Goal: Check status: Check status

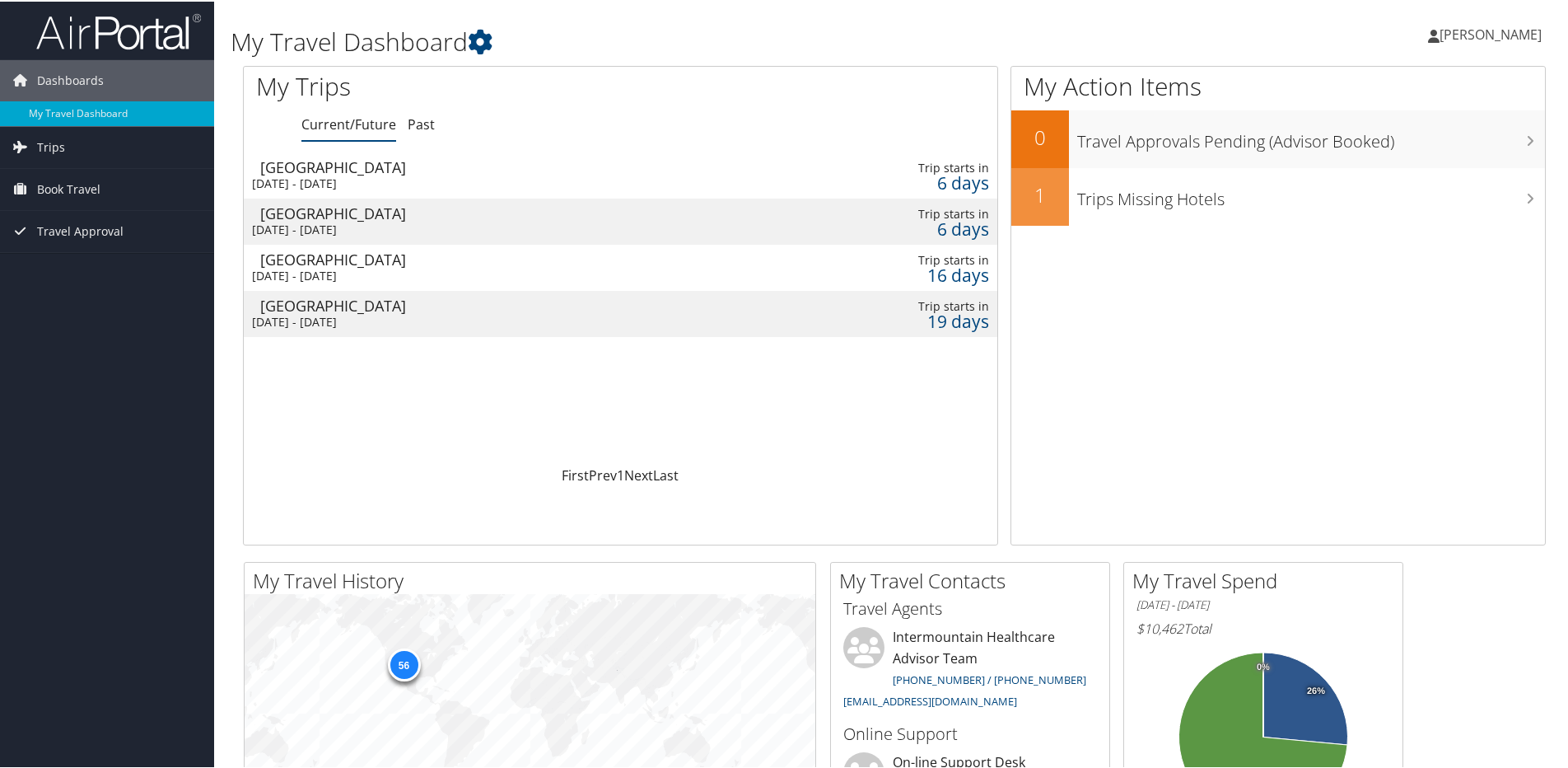
click at [358, 173] on td "Salt Lake City Wed 10 Sep 2025 - Sat 20 Sep 2025" at bounding box center [489, 174] width 490 height 46
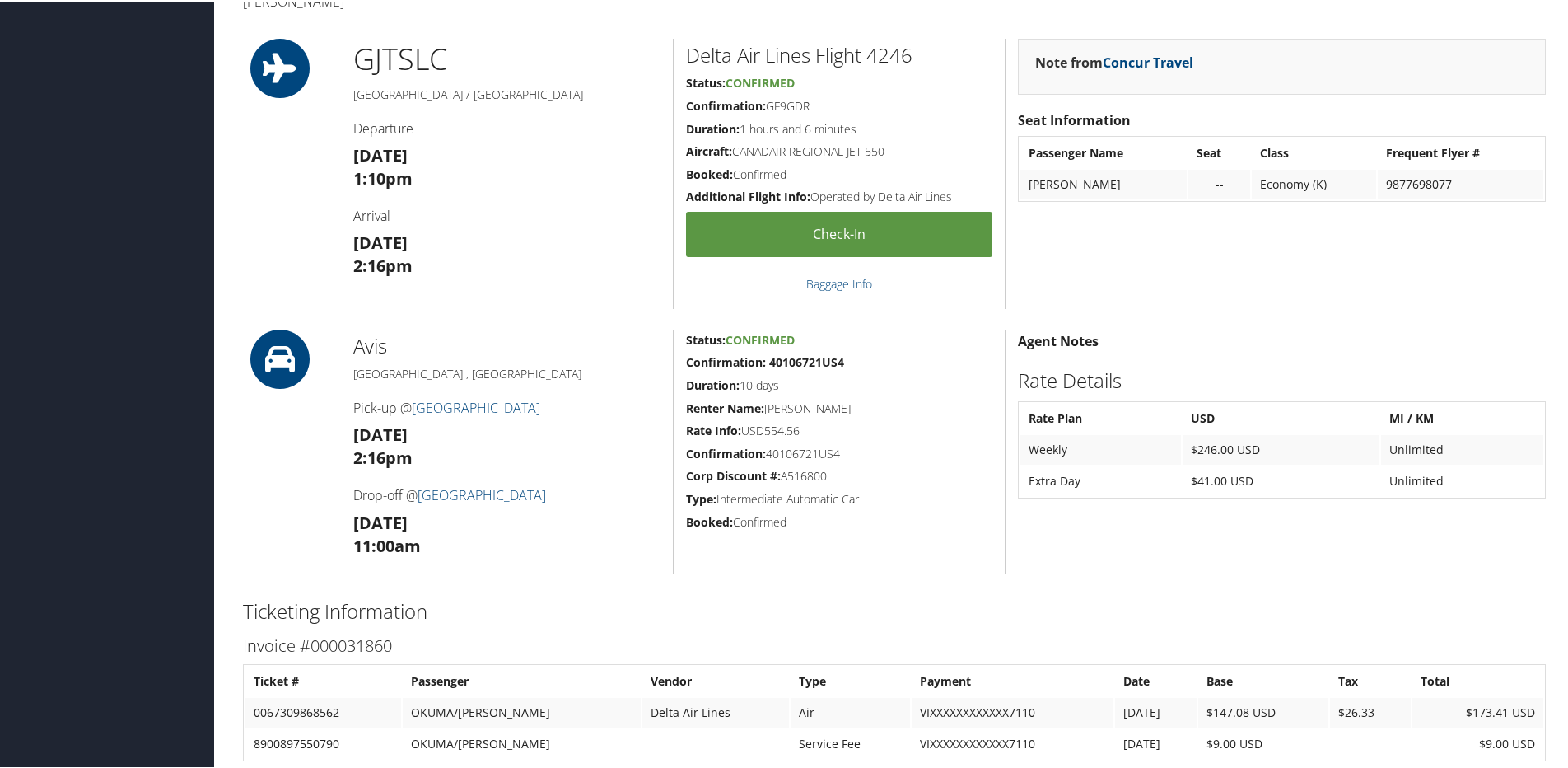
scroll to position [330, 0]
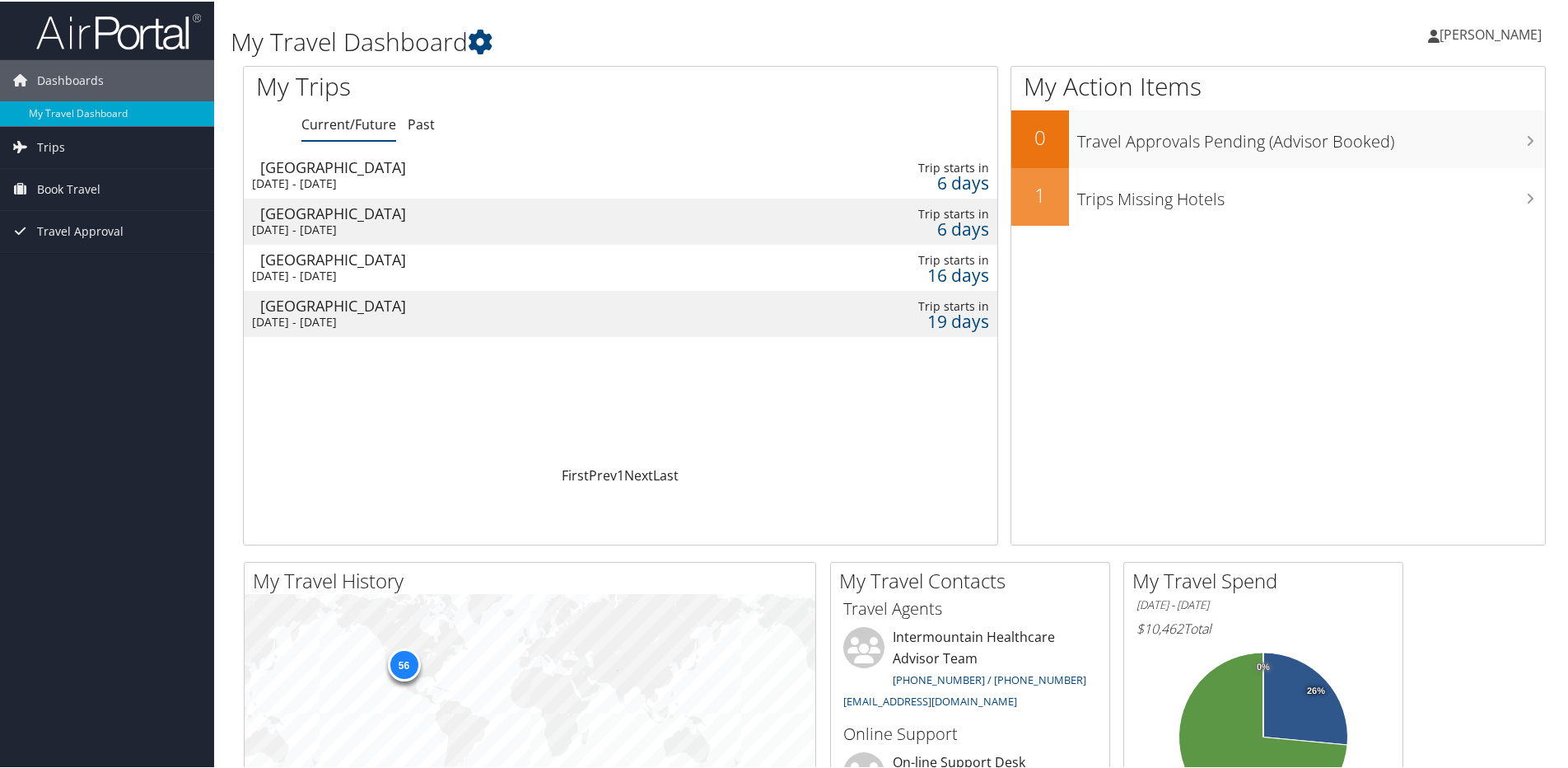
click at [340, 313] on div "Tue 23 Sep 2025 - Fri 26 Sep 2025" at bounding box center [489, 320] width 474 height 15
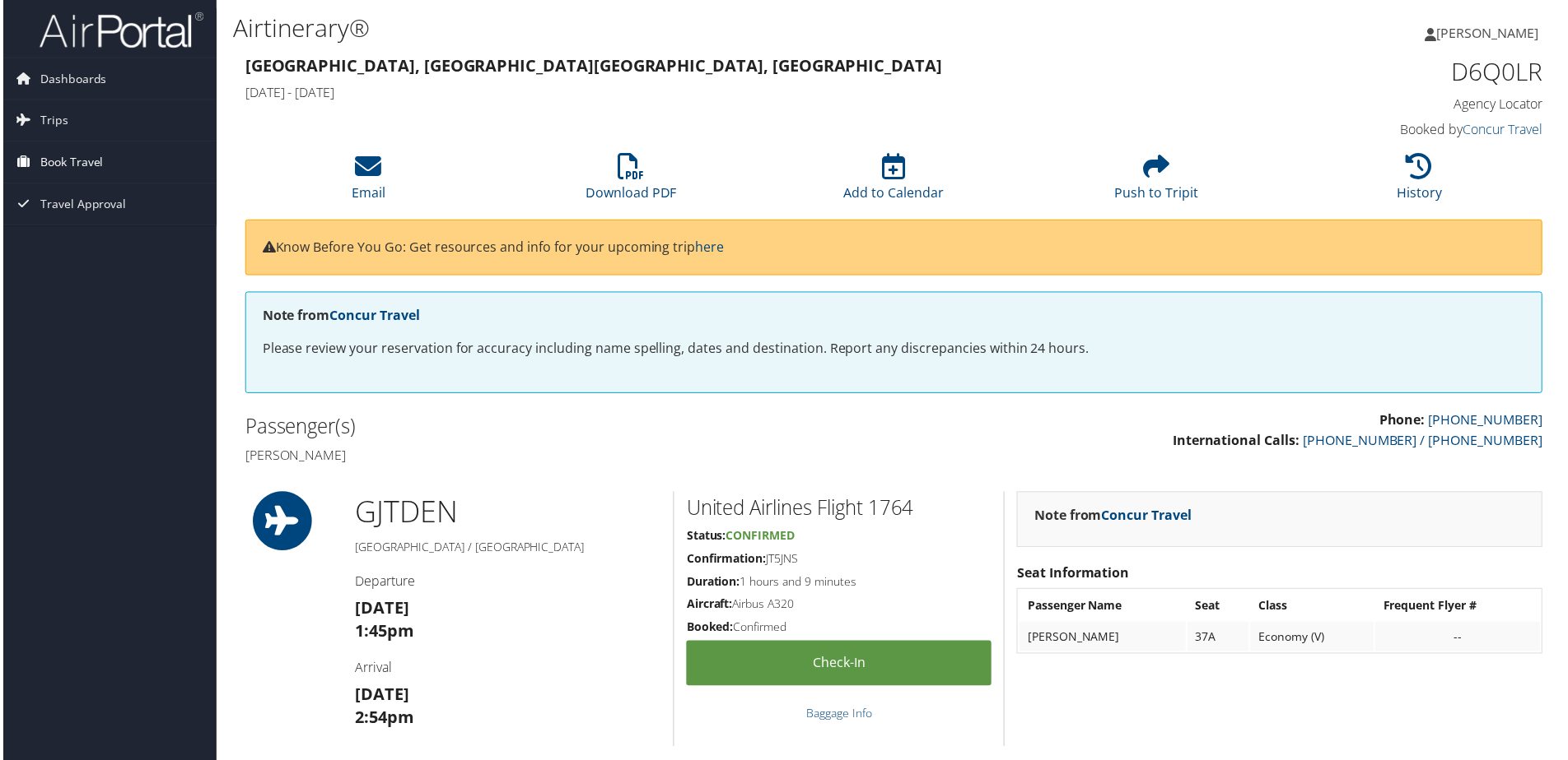
click at [82, 164] on span "Book Travel" at bounding box center [69, 163] width 63 height 41
click at [68, 245] on link "Book/Manage Online Trips" at bounding box center [107, 246] width 214 height 25
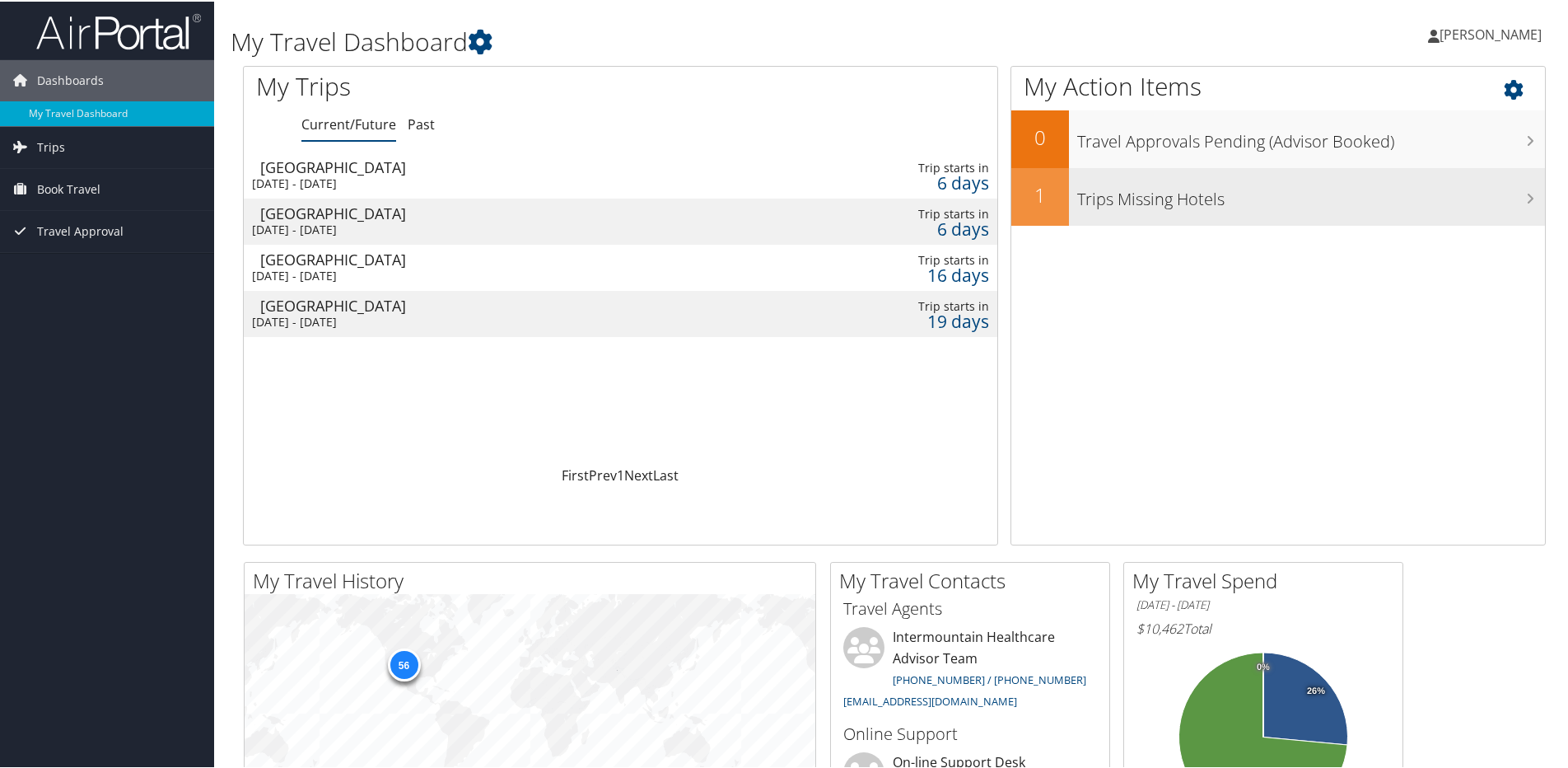
click at [1518, 194] on h3 "Trips Missing Hotels" at bounding box center [1310, 193] width 467 height 31
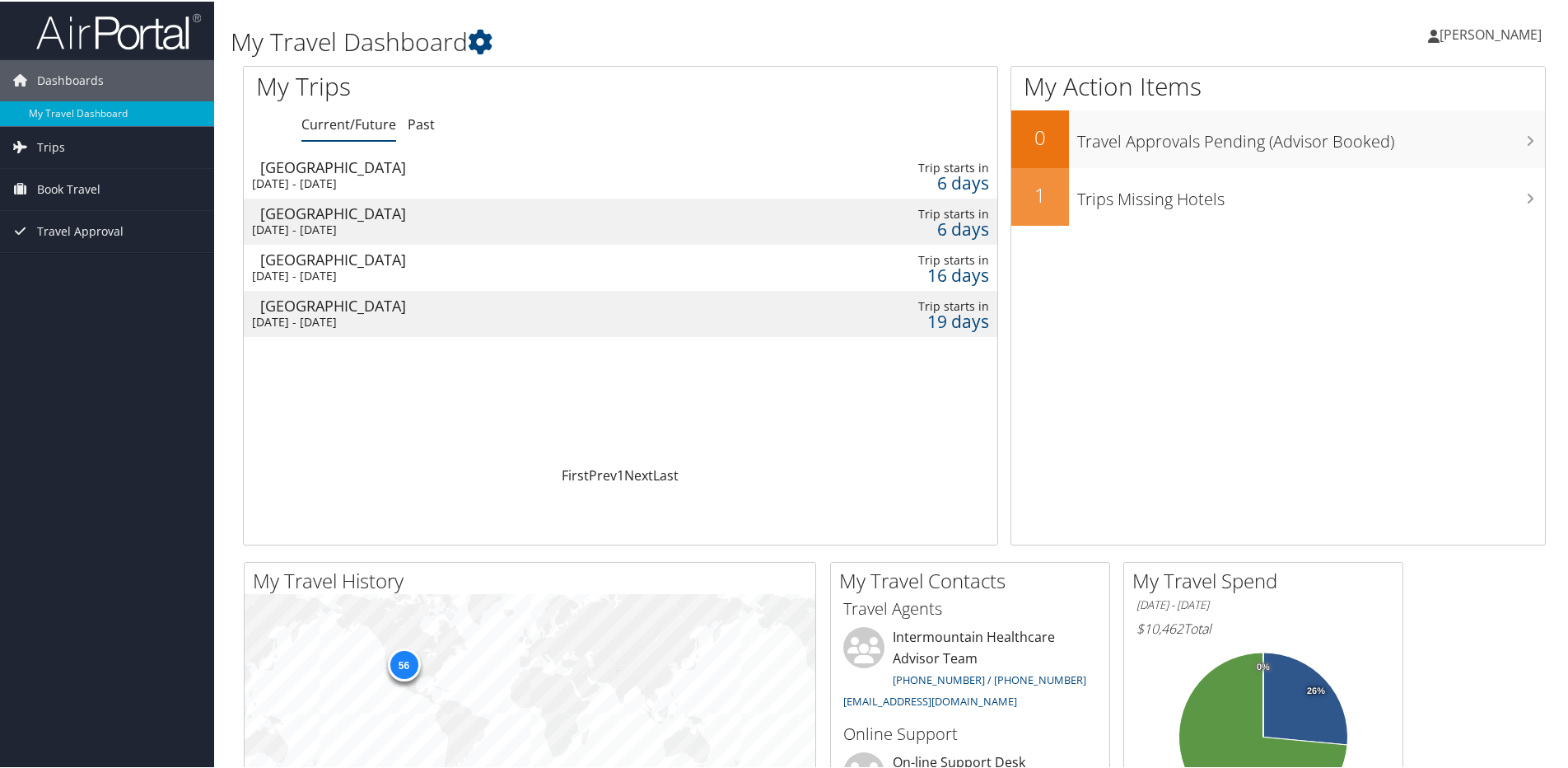
click at [322, 173] on div "[GEOGRAPHIC_DATA]" at bounding box center [497, 166] width 474 height 15
